Goal: Transaction & Acquisition: Purchase product/service

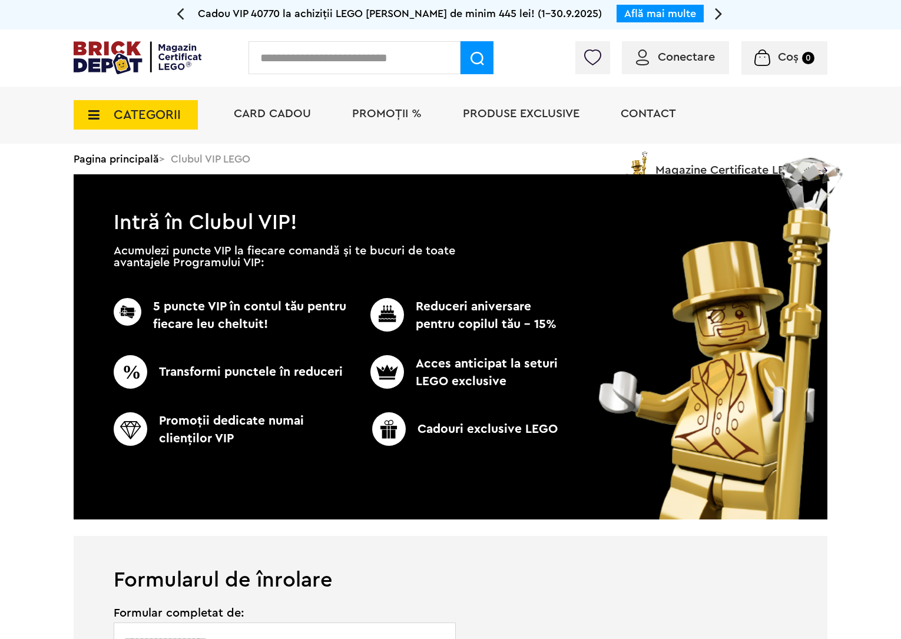
click at [171, 124] on span "CATEGORII" at bounding box center [136, 114] width 124 height 29
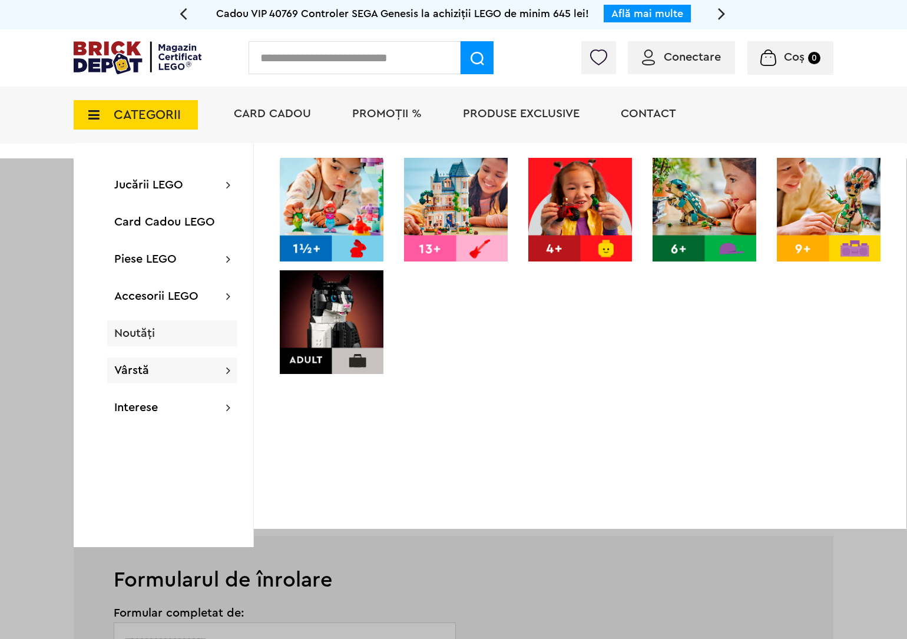
click at [164, 320] on div "Noutăți" at bounding box center [172, 333] width 130 height 26
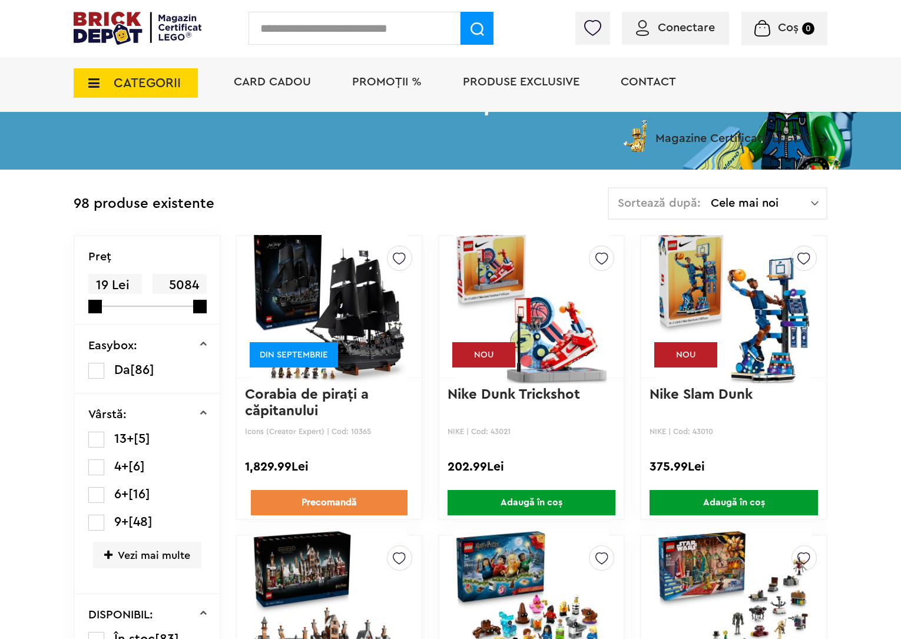
scroll to position [245, 0]
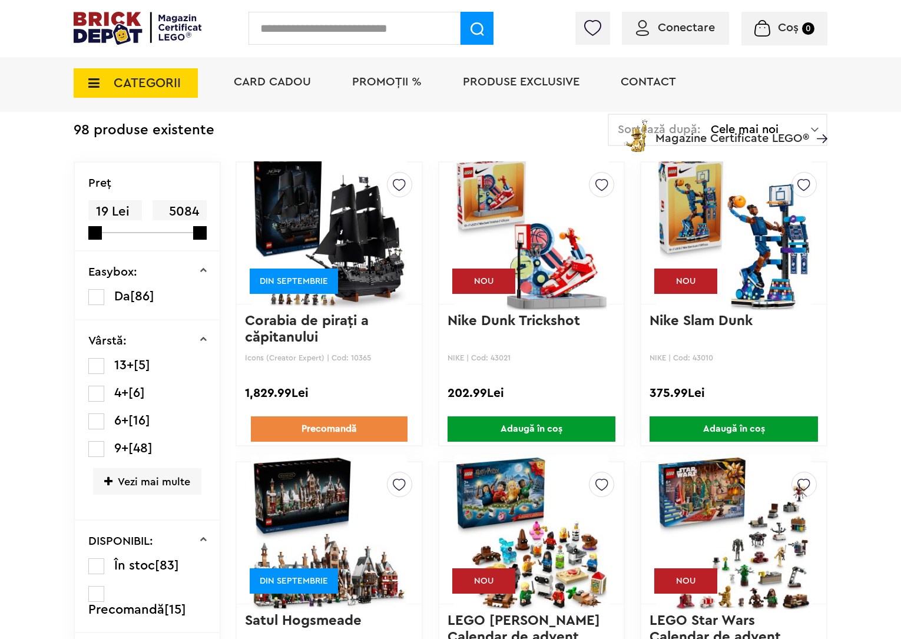
click at [343, 254] on img at bounding box center [328, 233] width 155 height 165
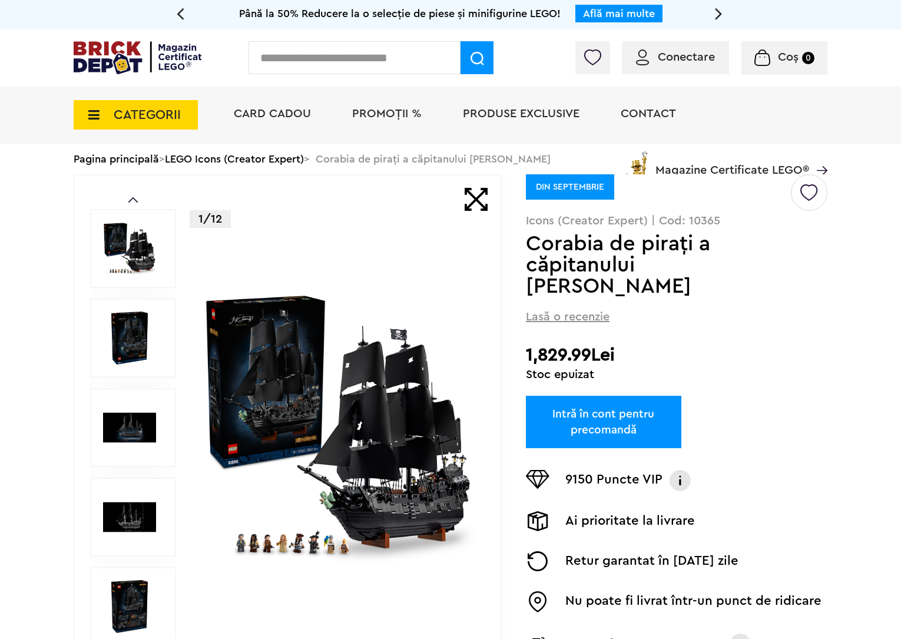
click at [154, 62] on img at bounding box center [138, 57] width 128 height 33
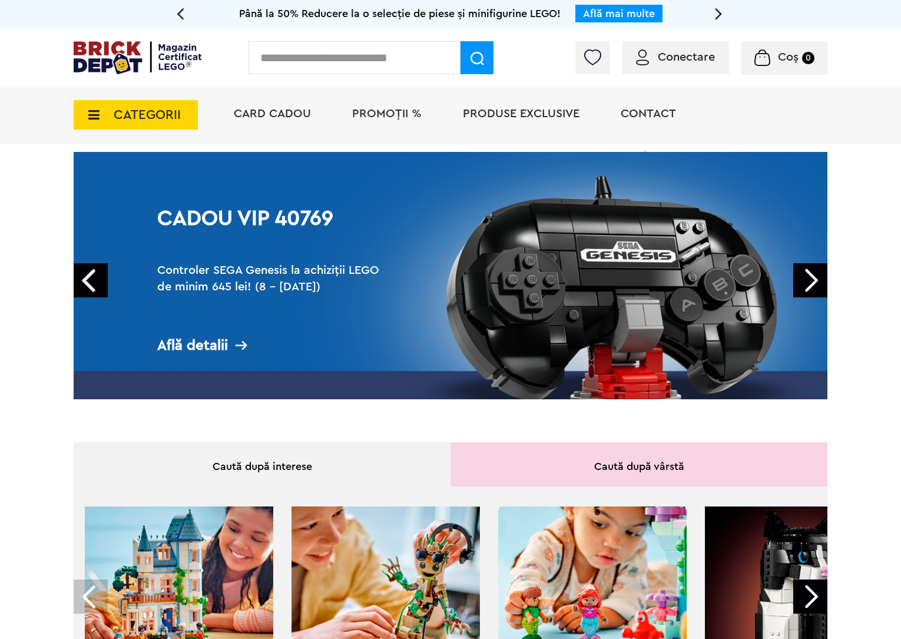
click at [387, 633] on img at bounding box center [385, 600] width 188 height 188
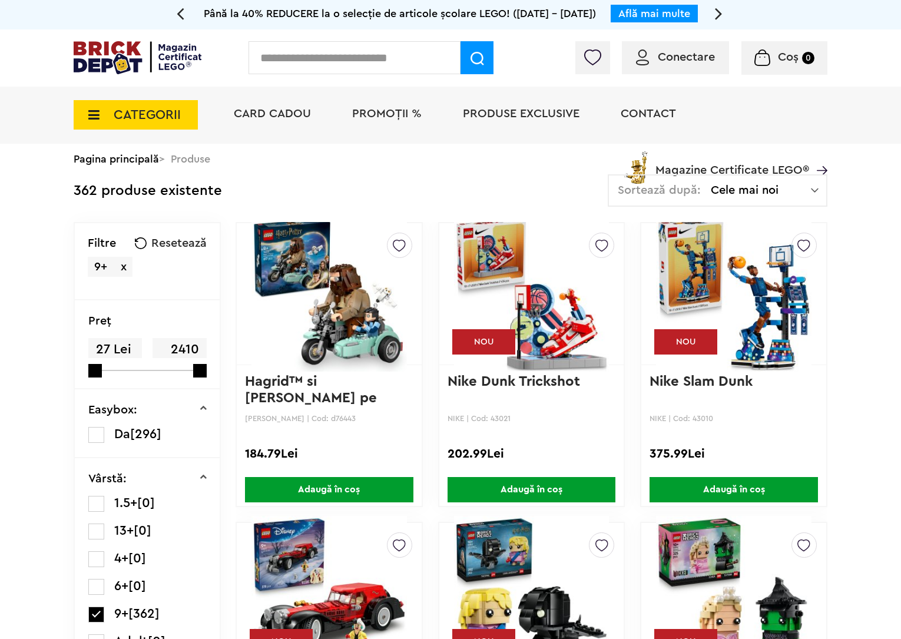
click at [272, 57] on input "text" at bounding box center [354, 57] width 212 height 33
type input "*****"
